Goal: Task Accomplishment & Management: Use online tool/utility

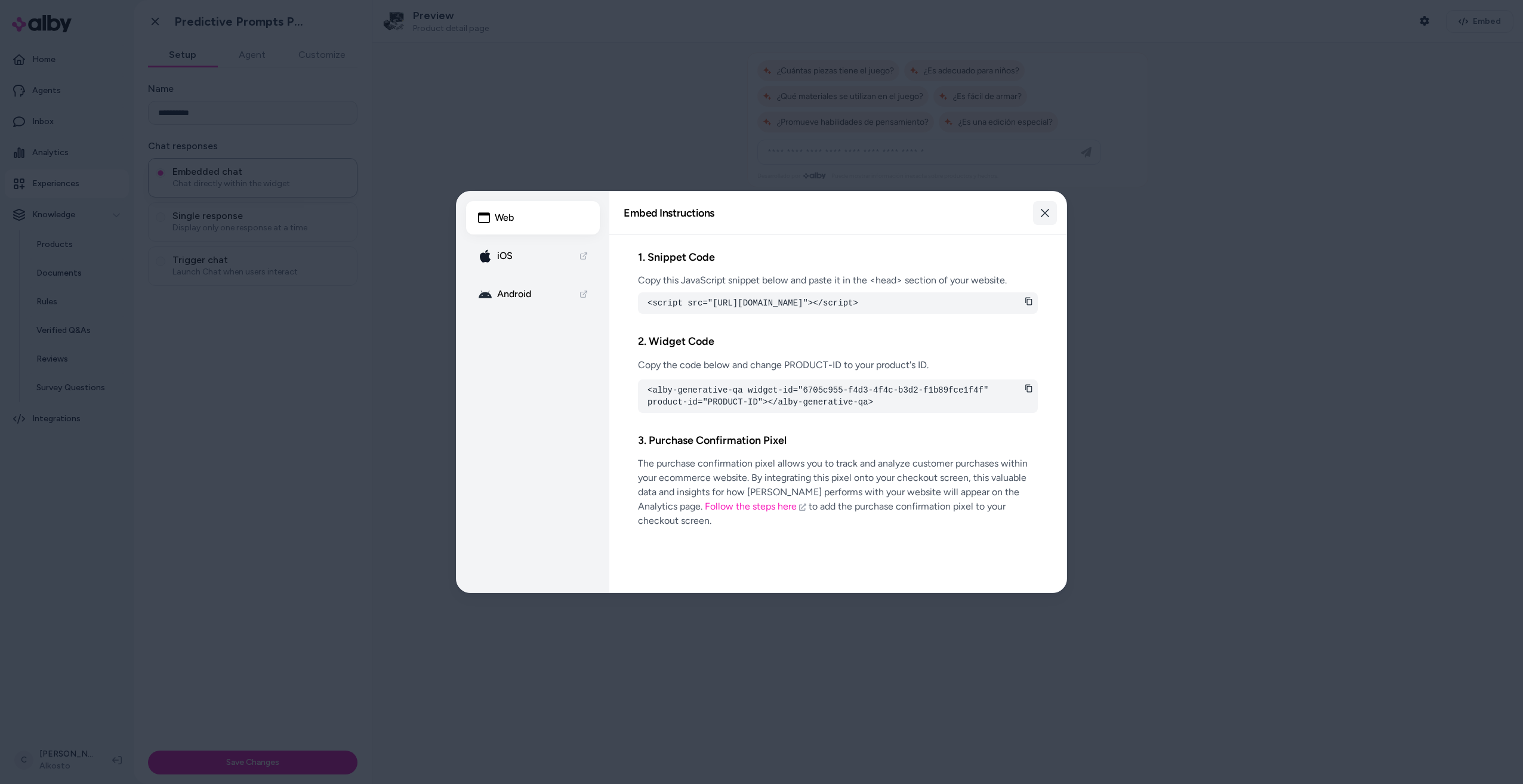
click at [1037, 206] on button "Close" at bounding box center [1045, 213] width 24 height 24
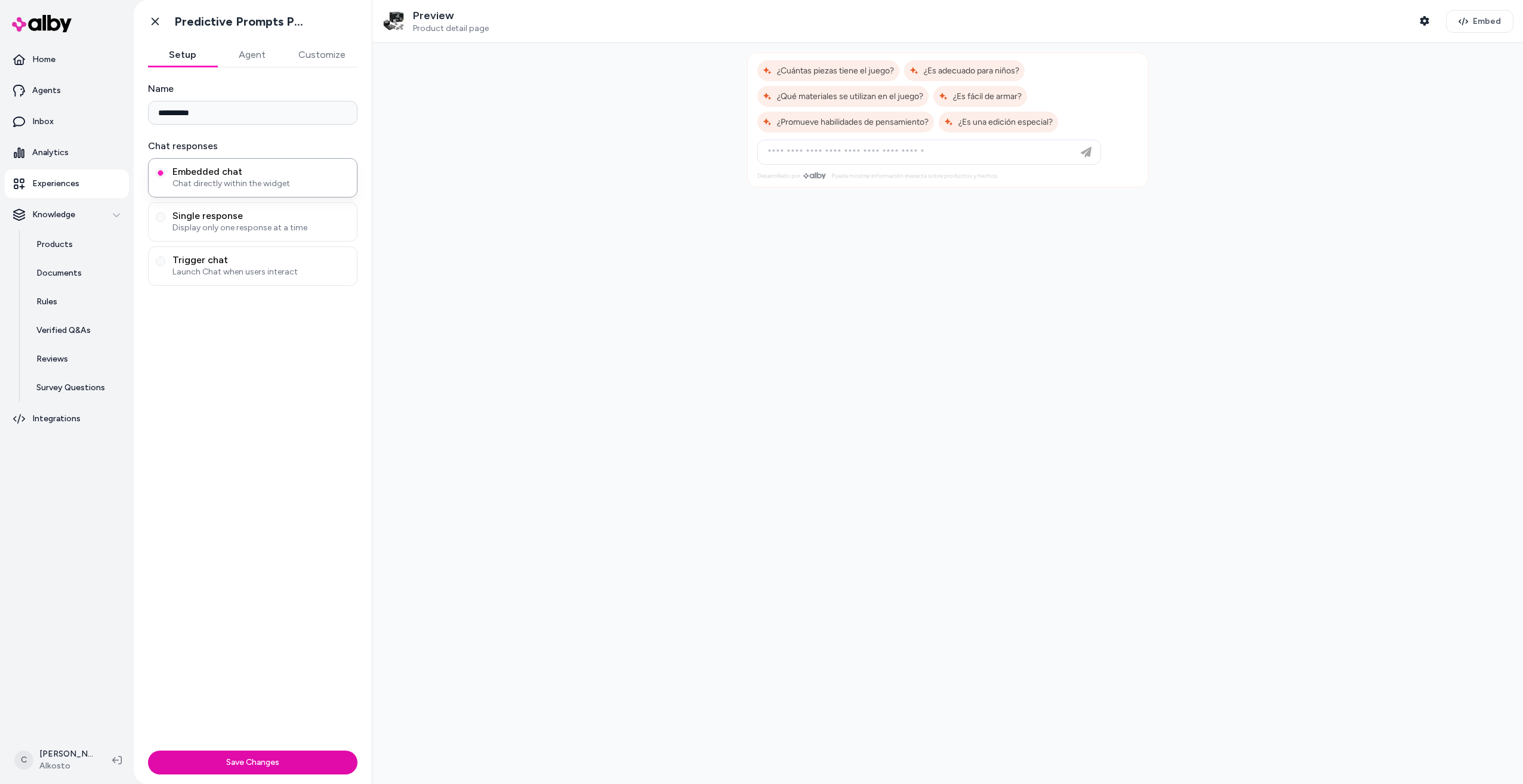
click at [312, 53] on button "Customize" at bounding box center [322, 54] width 71 height 24
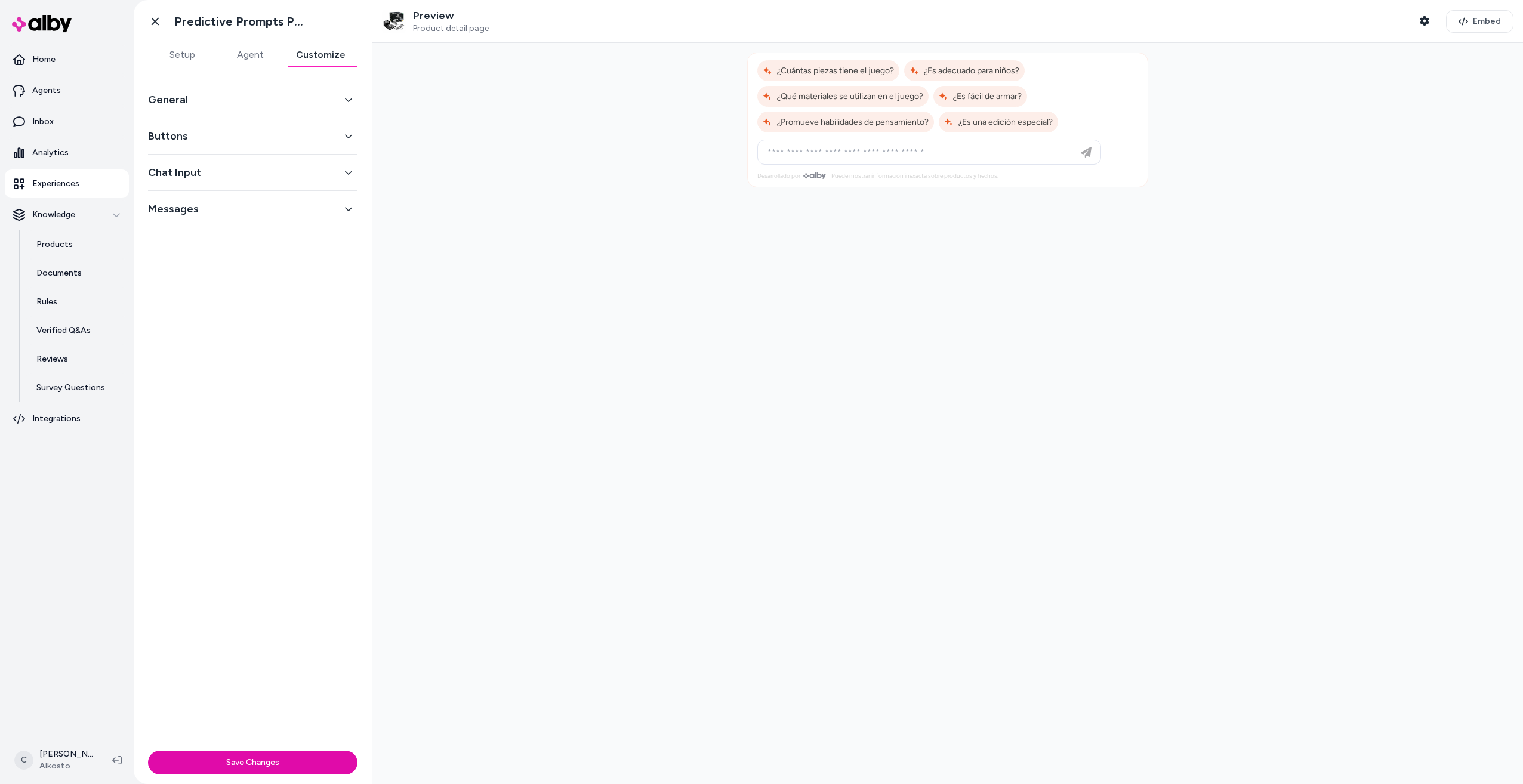
click at [231, 206] on button "Messages" at bounding box center [253, 208] width 209 height 17
click at [246, 171] on button "Chat Input" at bounding box center [253, 172] width 209 height 17
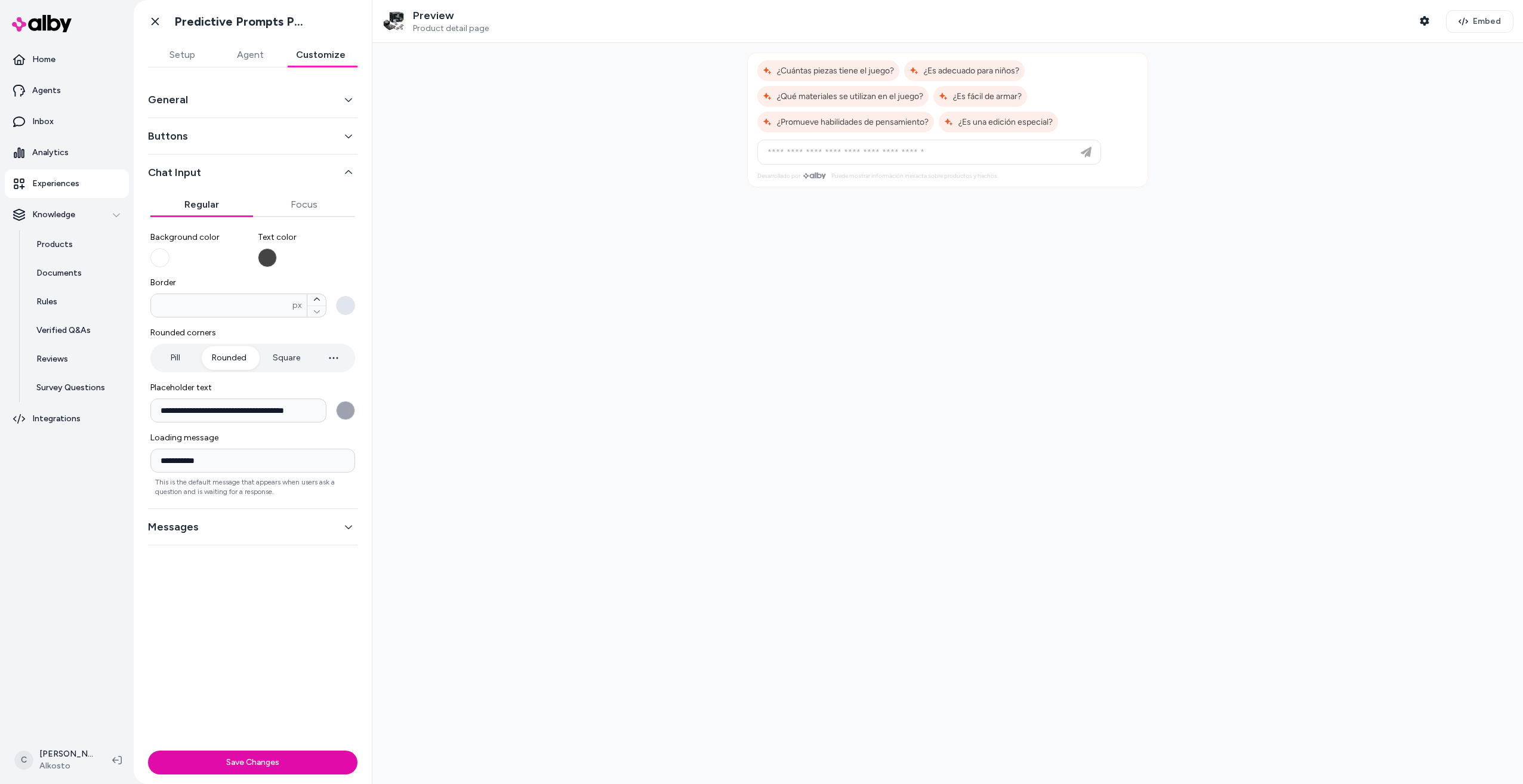
click at [271, 91] on button "General" at bounding box center [253, 99] width 209 height 17
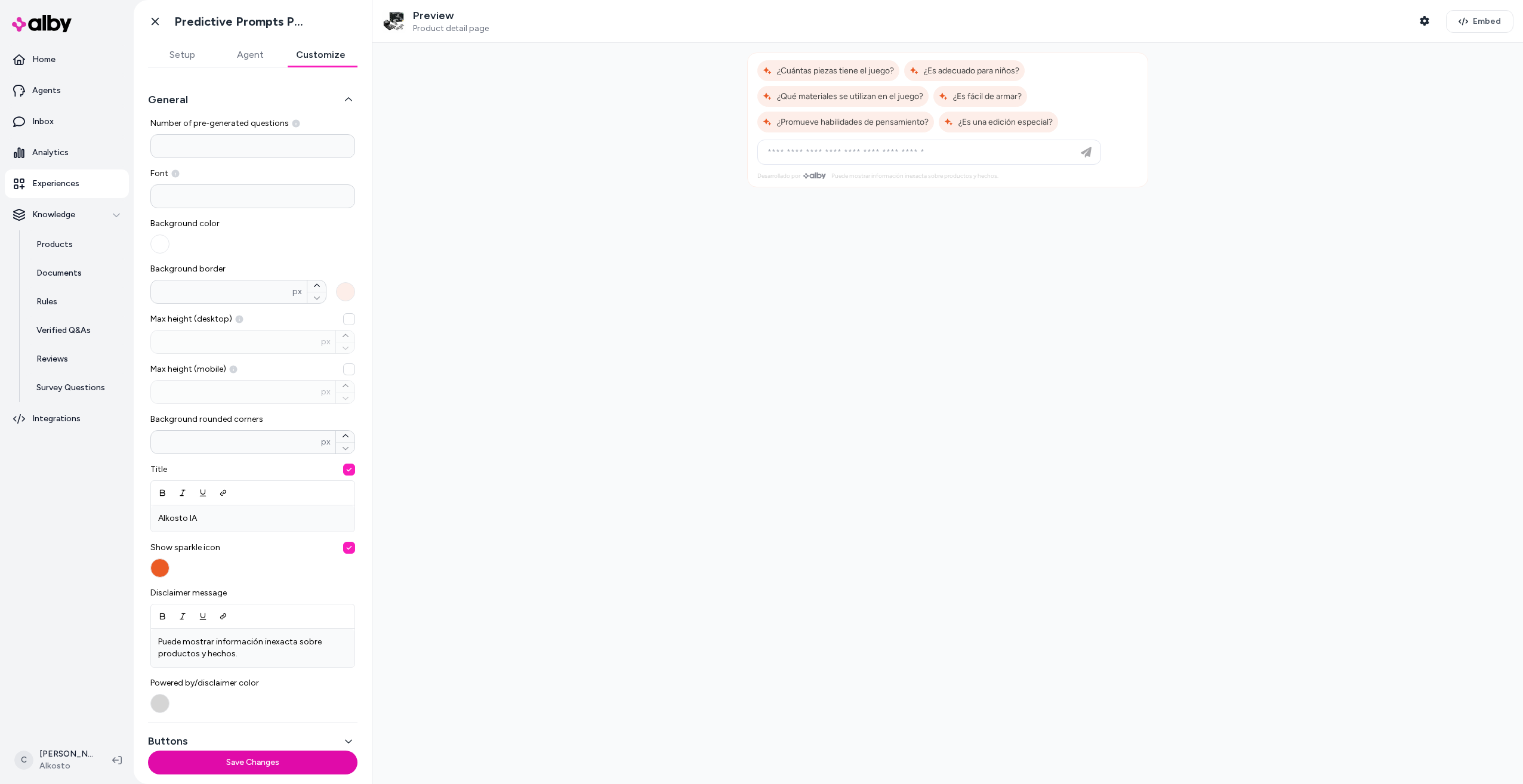
click at [58, 183] on p "Experiences" at bounding box center [56, 183] width 47 height 12
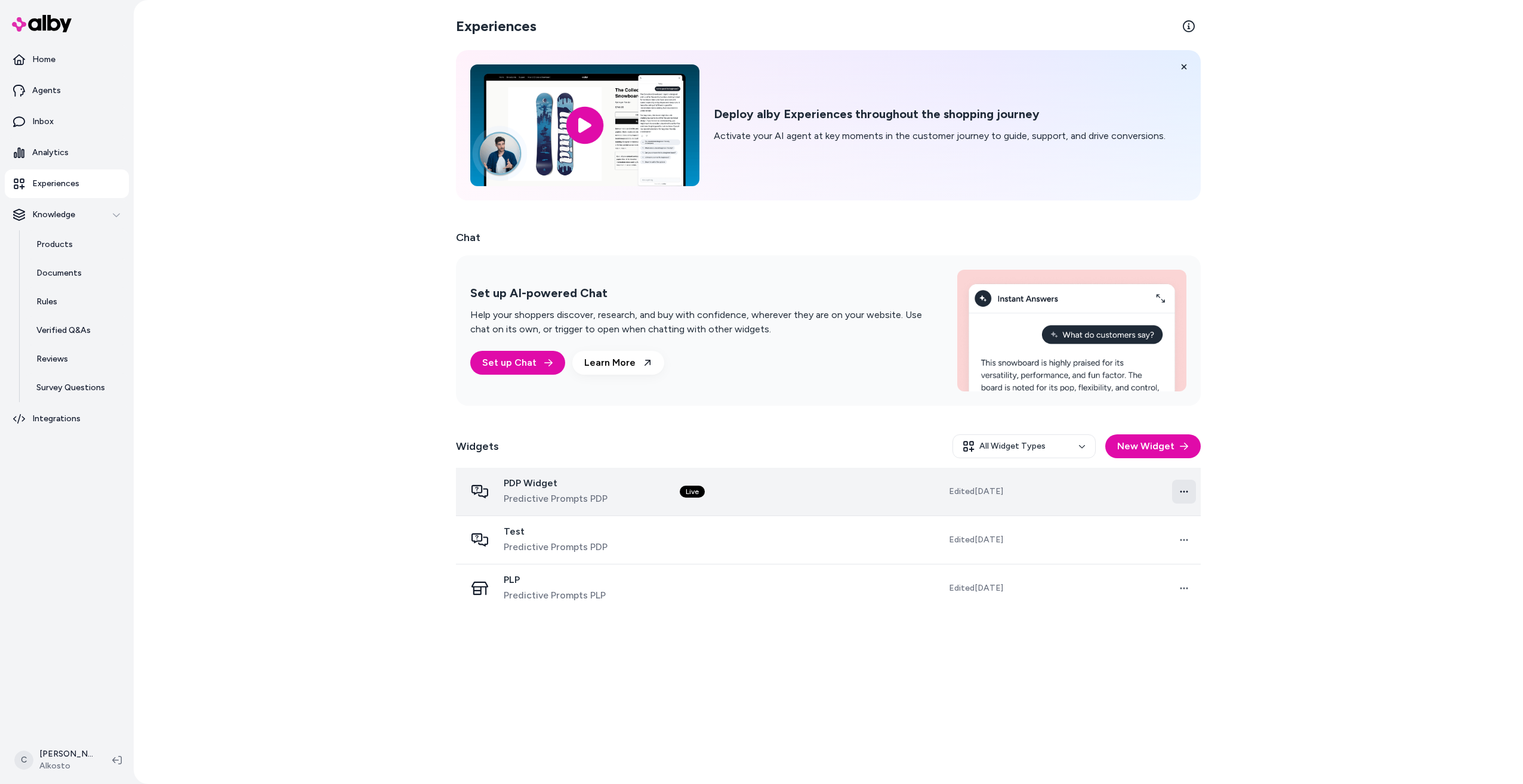
click at [1187, 498] on html "Home Agents Inbox Analytics Experiences Knowledge Products Documents Rules Veri…" at bounding box center [762, 392] width 1523 height 784
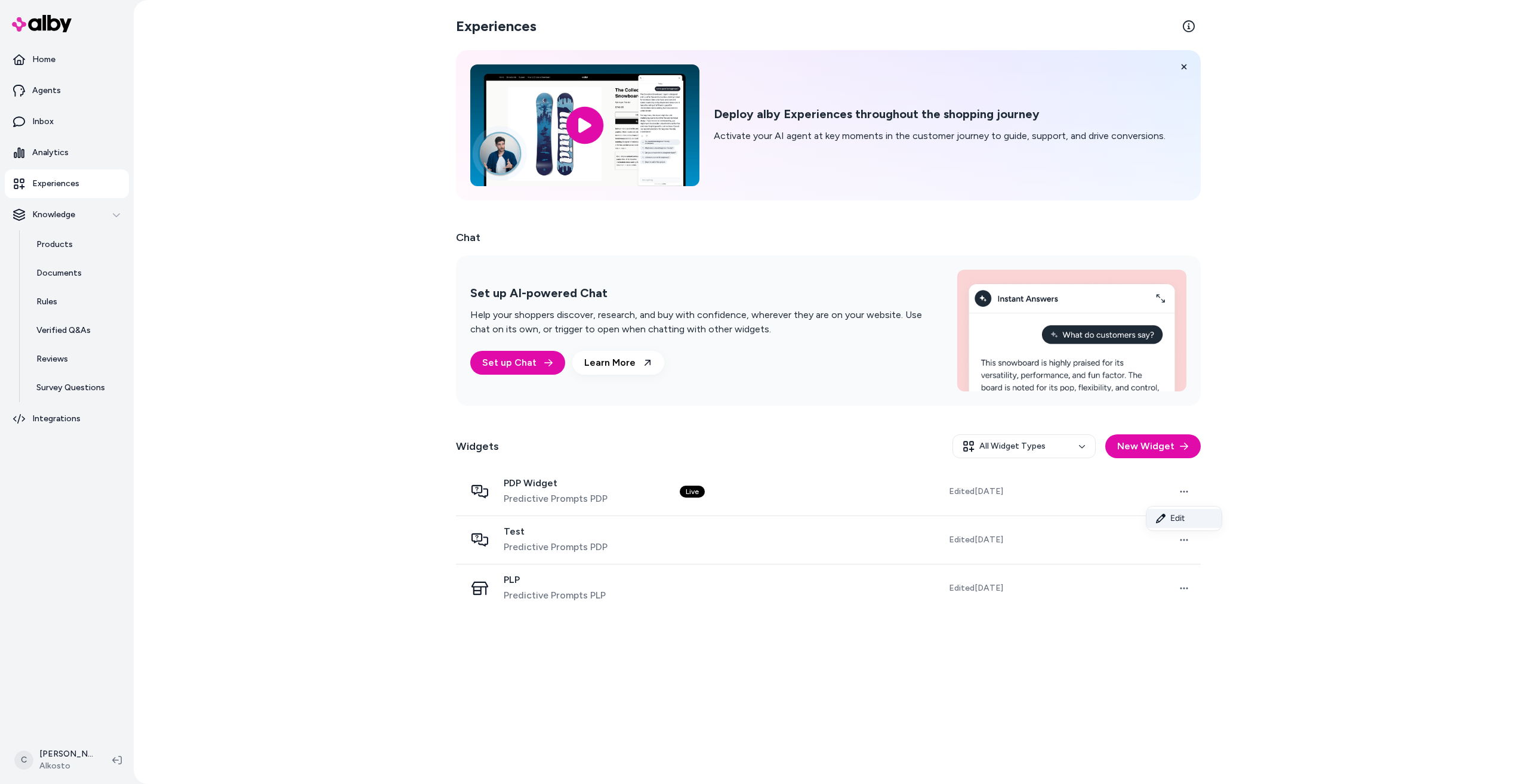
click at [1185, 513] on link "Edit" at bounding box center [1184, 518] width 75 height 19
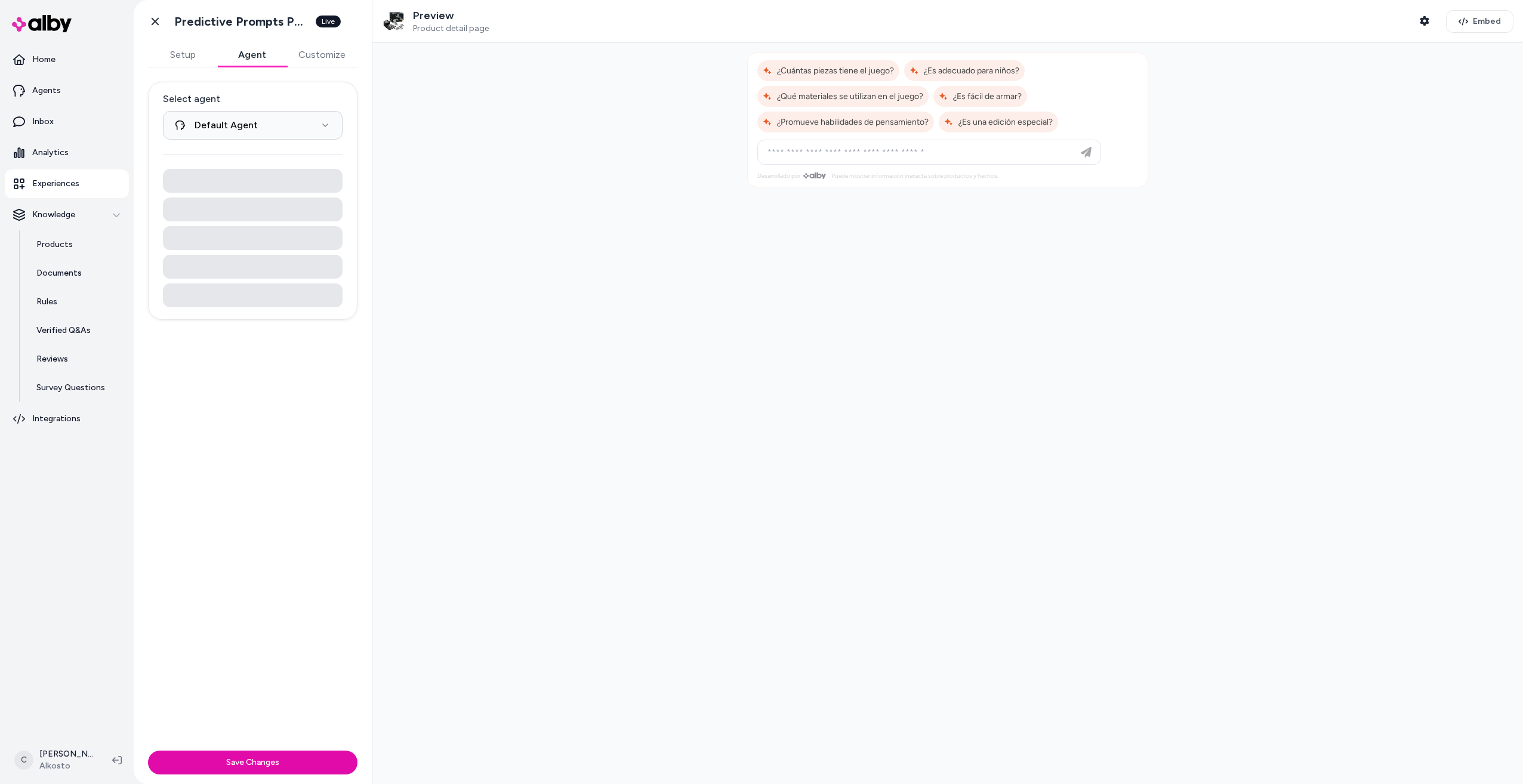
click at [256, 55] on button "Agent" at bounding box center [252, 54] width 69 height 24
